Goal: Register for event/course

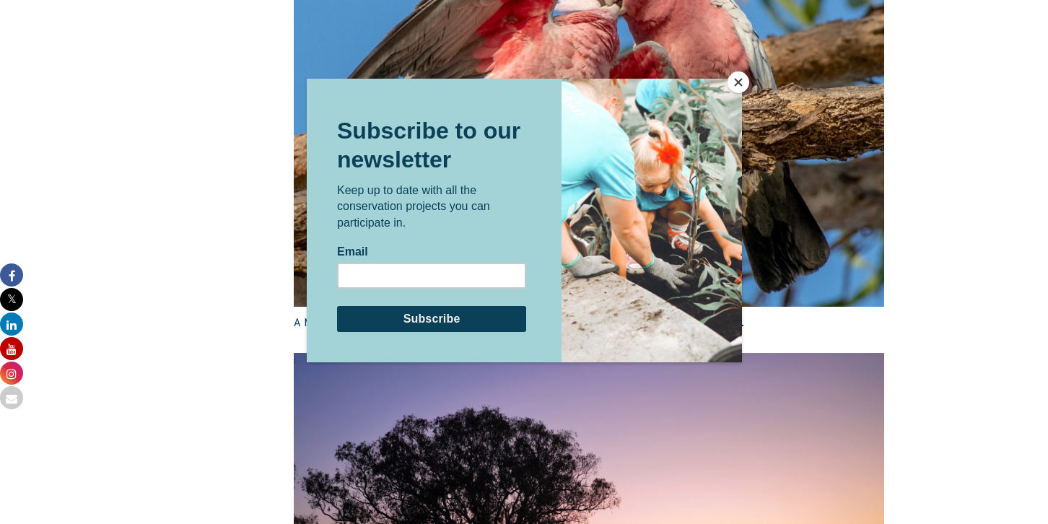
scroll to position [2237, 0]
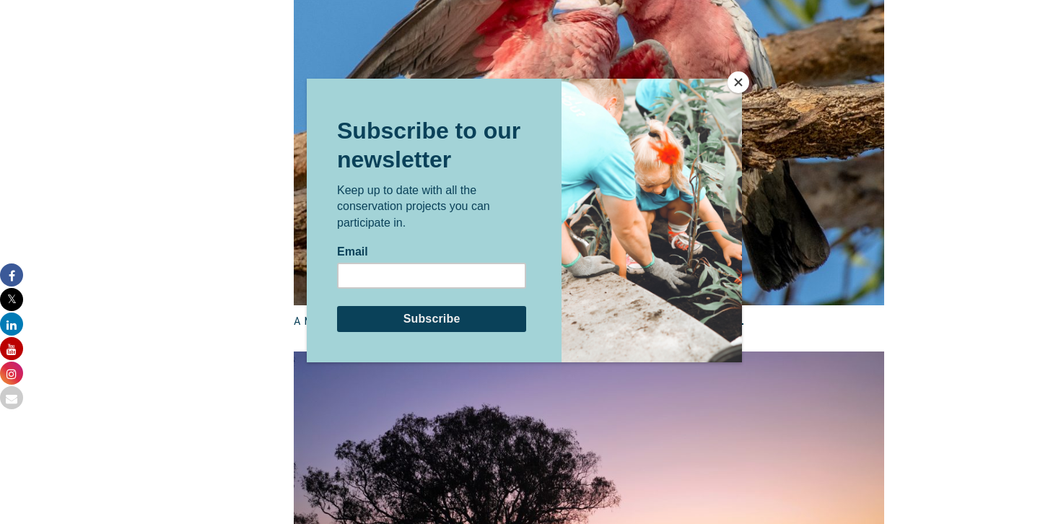
click at [735, 81] on button "Close" at bounding box center [739, 82] width 22 height 22
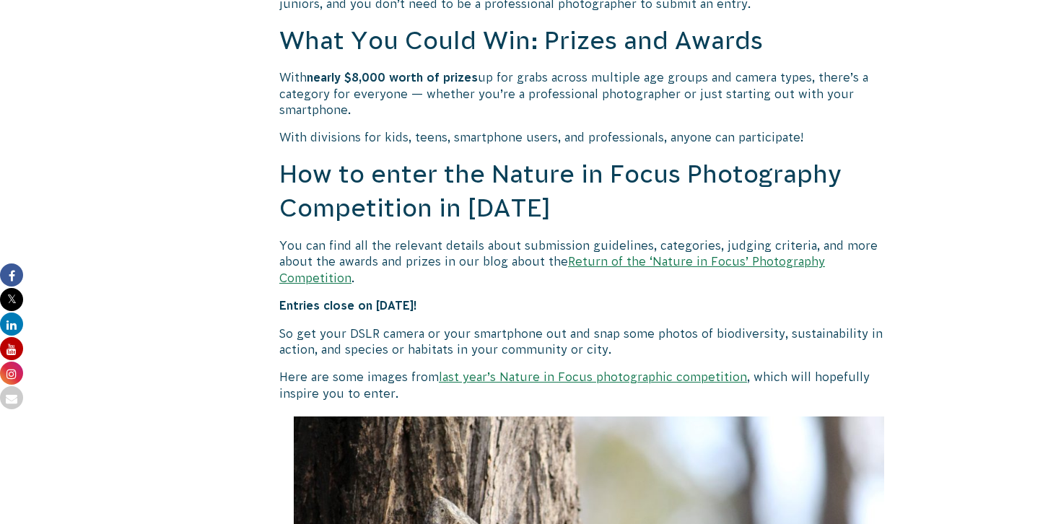
scroll to position [1262, 0]
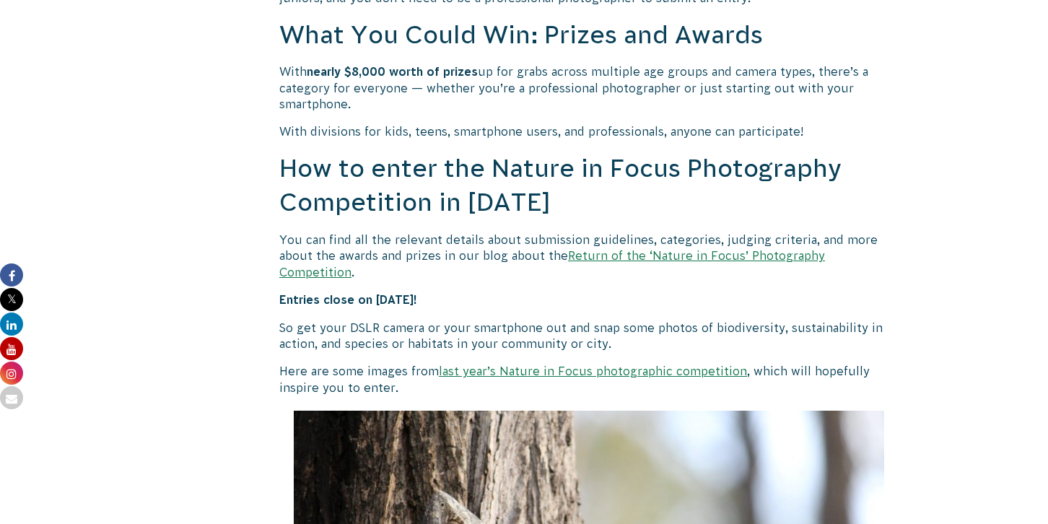
click at [602, 258] on link "Return of the ‘Nature in Focus’ Photography Competition" at bounding box center [552, 263] width 546 height 29
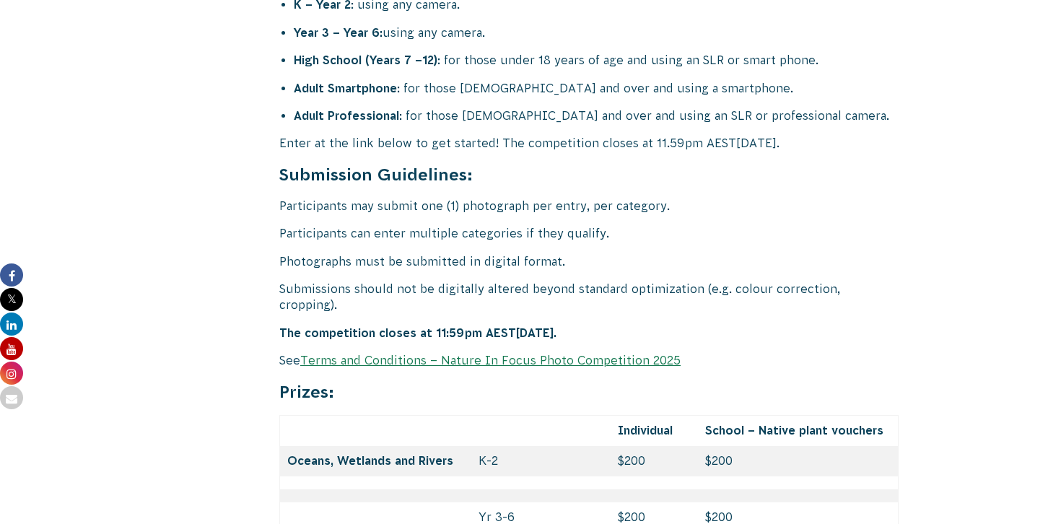
scroll to position [5957, 0]
click at [437, 355] on link "Terms and Conditions – Nature In Focus Photo Competition 2025" at bounding box center [490, 361] width 381 height 13
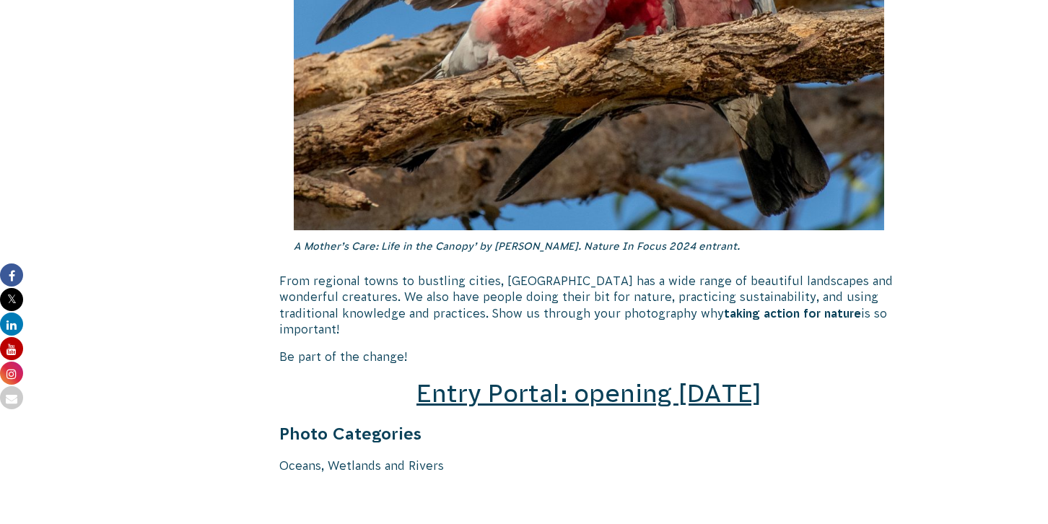
scroll to position [1941, 0]
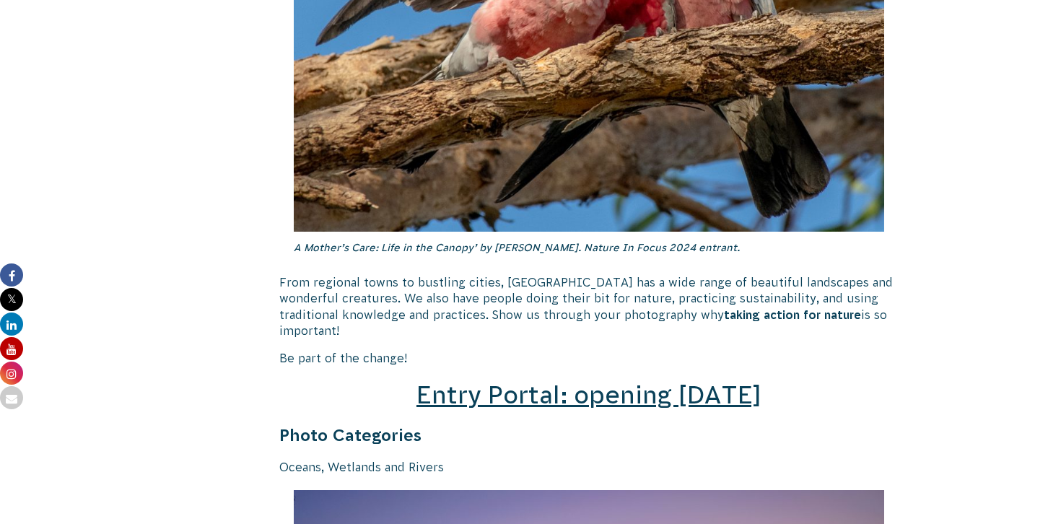
click at [511, 382] on span "Entry Portal: opening [DATE]" at bounding box center [589, 394] width 345 height 27
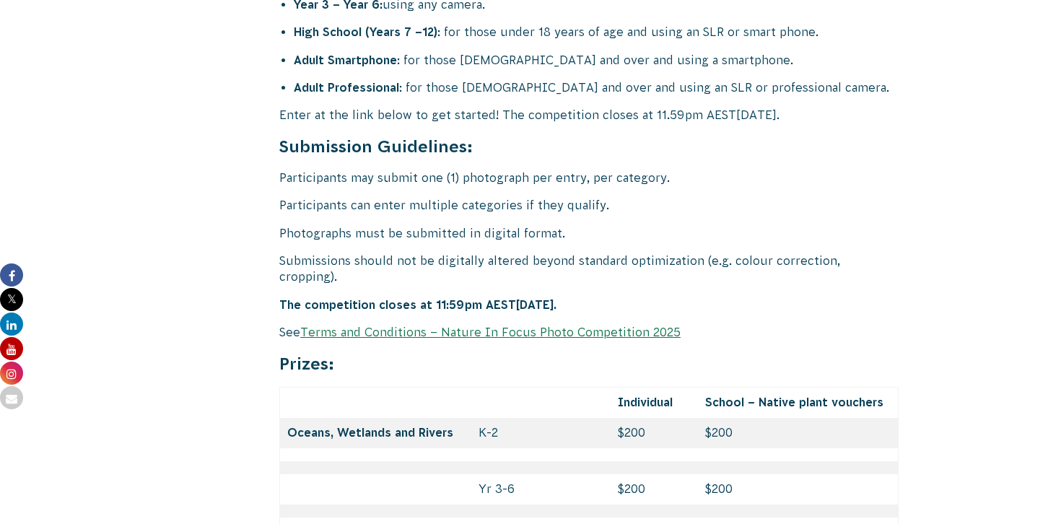
scroll to position [5986, 0]
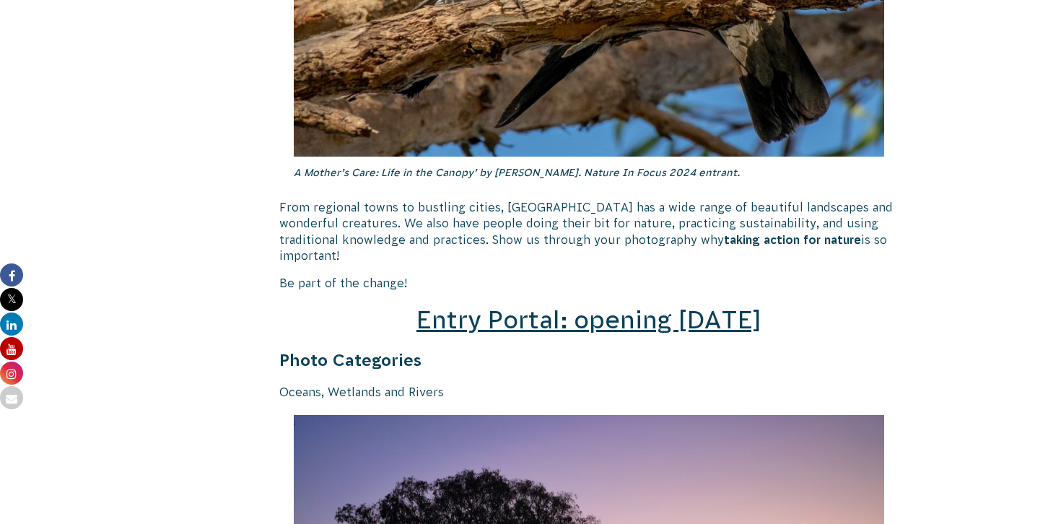
scroll to position [1999, 0]
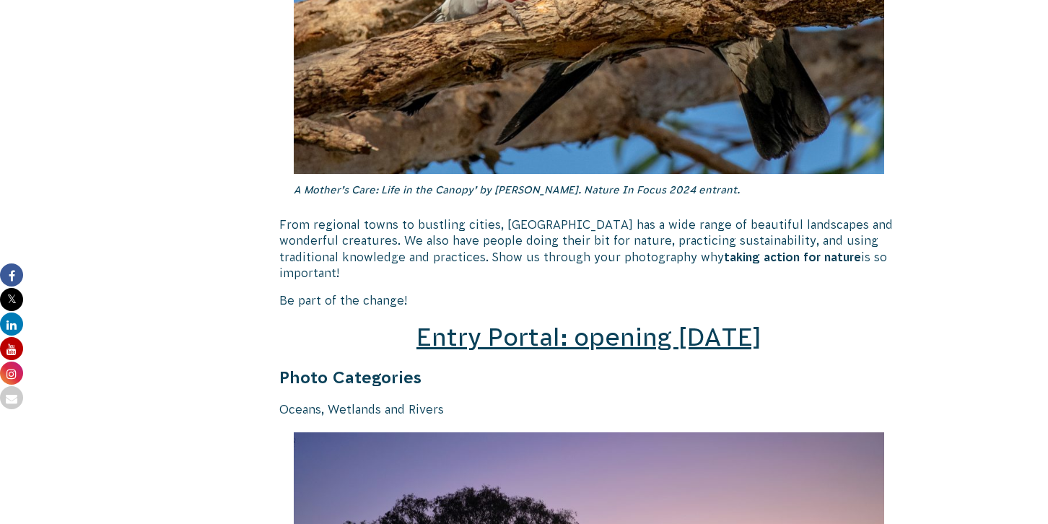
click at [656, 329] on span "Entry Portal: opening [DATE]" at bounding box center [589, 336] width 345 height 27
